Goal: Find specific page/section: Find specific page/section

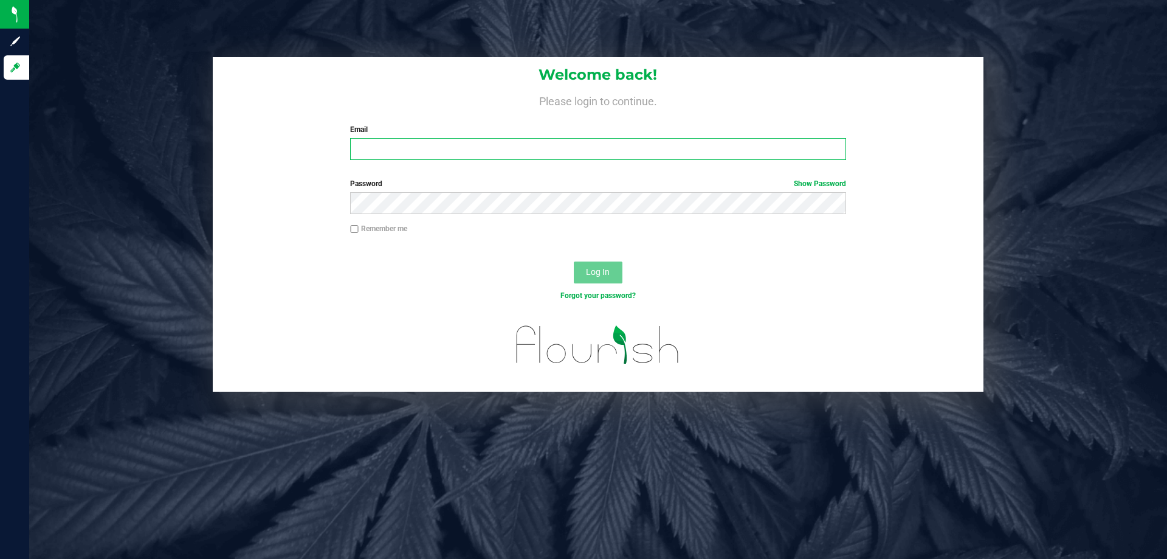
click at [375, 156] on input "Email" at bounding box center [597, 149] width 495 height 22
type input "[EMAIL_ADDRESS][DOMAIN_NAME]"
click at [574, 261] on button "Log In" at bounding box center [598, 272] width 49 height 22
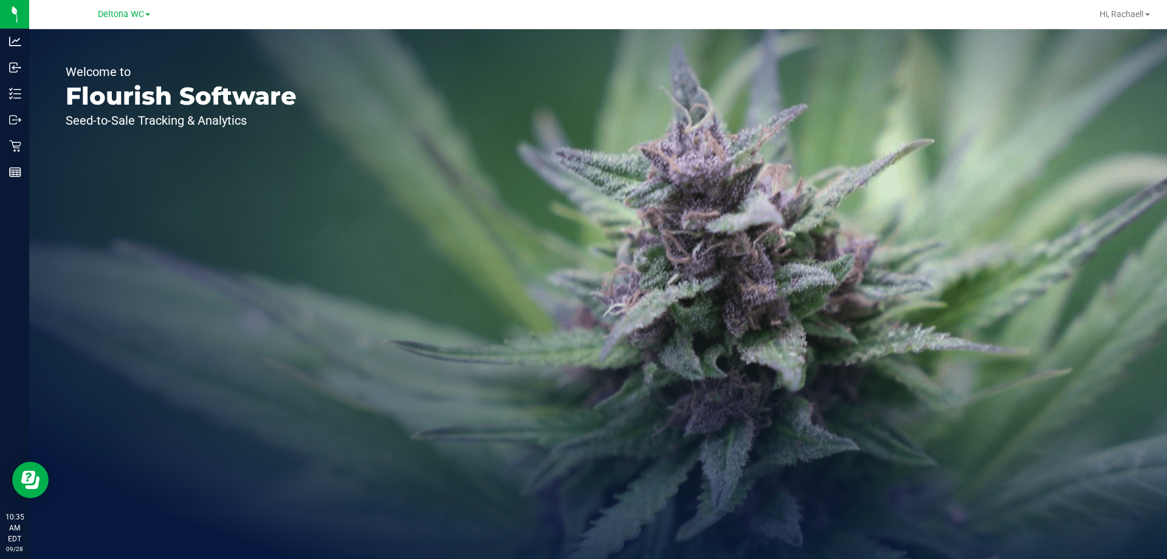
click at [128, 8] on link "Deltona WC" at bounding box center [124, 14] width 52 height 12
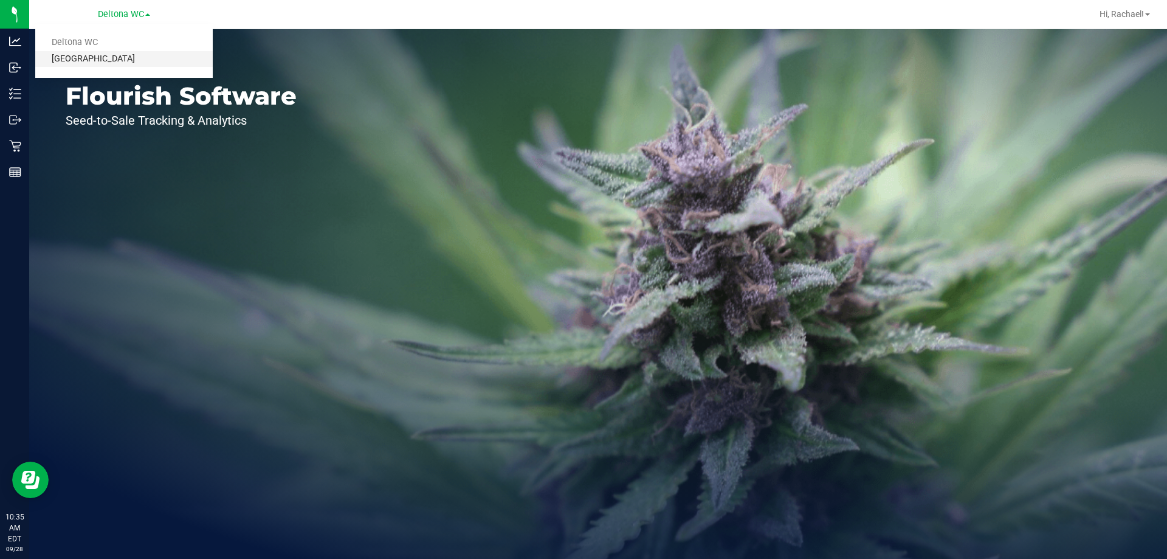
click at [113, 57] on link "[GEOGRAPHIC_DATA]" at bounding box center [124, 59] width 178 height 16
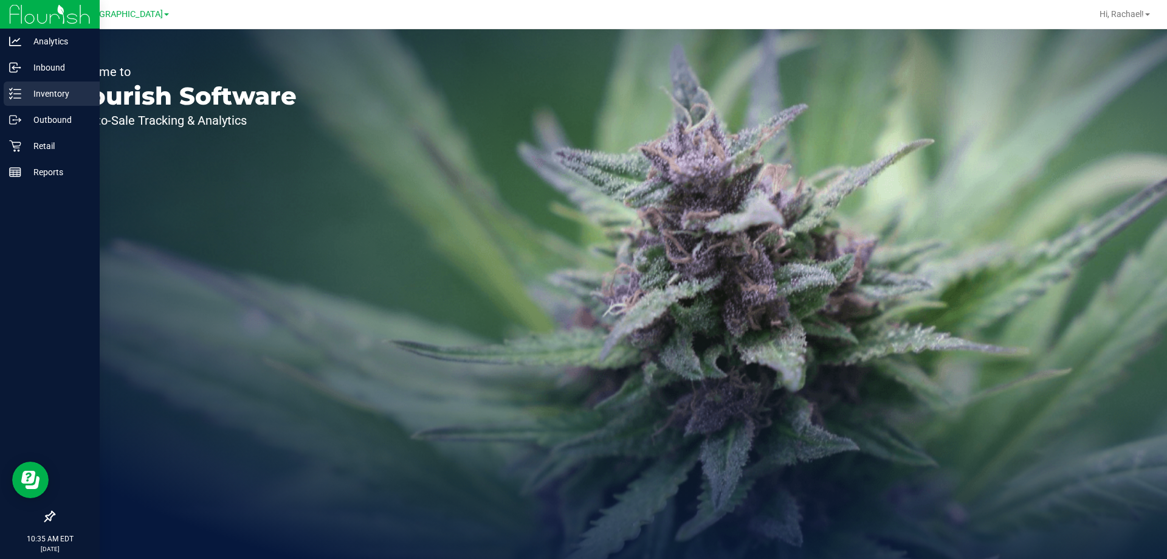
click at [44, 92] on p "Inventory" at bounding box center [57, 93] width 73 height 15
